Goal: Transaction & Acquisition: Purchase product/service

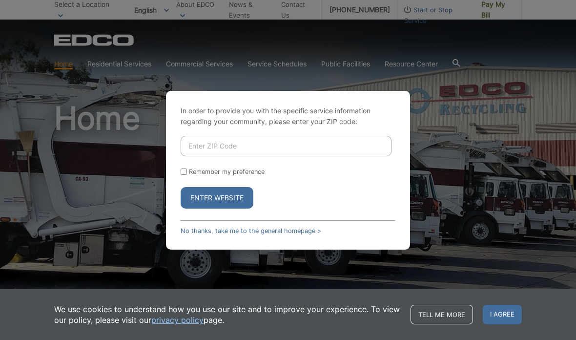
click at [259, 156] on input "Enter ZIP Code" at bounding box center [286, 146] width 211 height 20
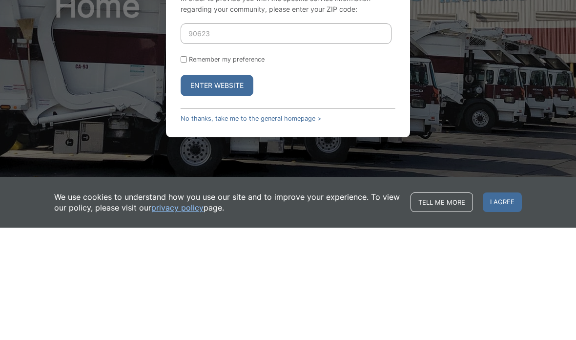
type input "90623"
click at [217, 187] on button "Enter Website" at bounding box center [217, 197] width 73 height 21
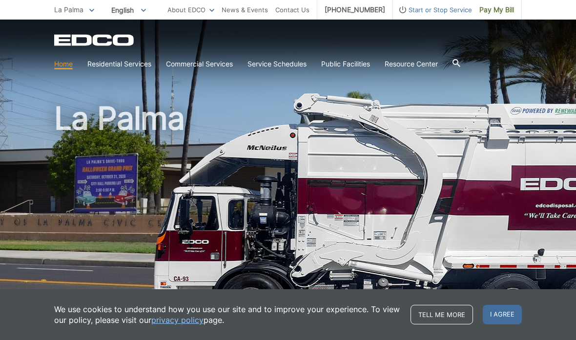
click at [495, 8] on span "Pay My Bill" at bounding box center [496, 9] width 35 height 11
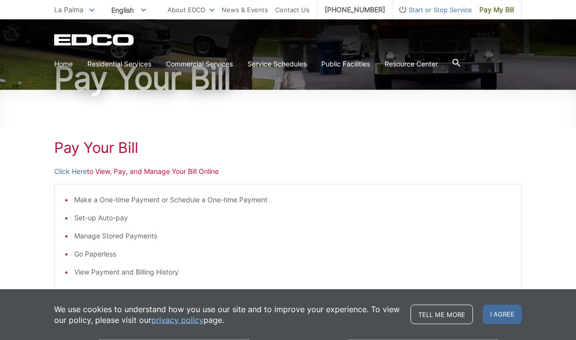
scroll to position [82, 0]
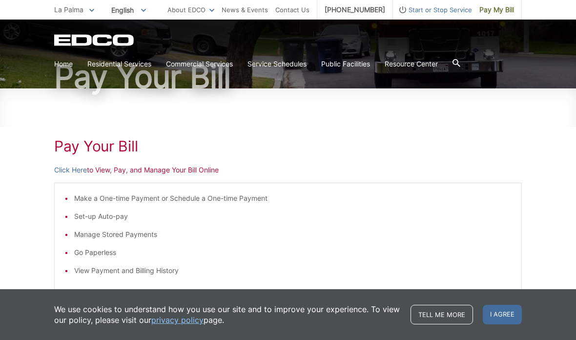
click at [106, 224] on ul "Make a One-time Payment or Schedule a One-time Payment Set-up Auto-pay Manage S…" at bounding box center [287, 234] width 447 height 83
click at [168, 172] on p "Click Here to View, Pay, and Manage Your Bill Online" at bounding box center [288, 169] width 468 height 11
click at [168, 169] on p "Click Here to View, Pay, and Manage Your Bill Online" at bounding box center [288, 169] width 468 height 11
click at [74, 170] on link "Click Here" at bounding box center [70, 169] width 33 height 11
